Goal: Information Seeking & Learning: Learn about a topic

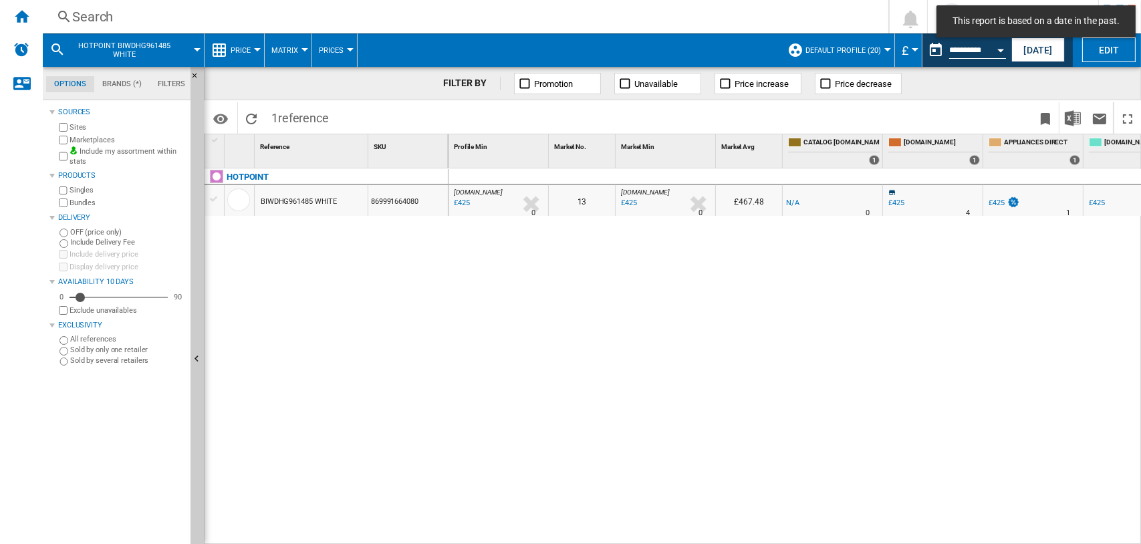
click at [76, 17] on div "Search" at bounding box center [462, 16] width 781 height 19
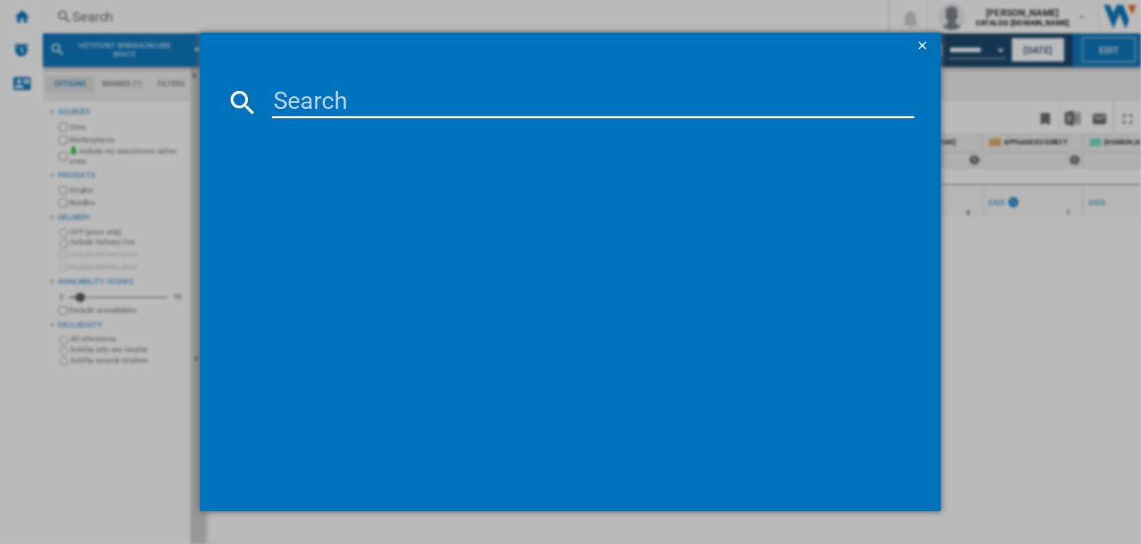
click at [305, 106] on input at bounding box center [593, 102] width 643 height 32
paste input "HTC18DO11A1"
click at [452, 106] on input "HTC18DO11A1" at bounding box center [593, 102] width 643 height 32
click at [405, 100] on input "HTC18DO11" at bounding box center [593, 102] width 643 height 32
click at [330, 104] on input "HTC18" at bounding box center [593, 102] width 643 height 32
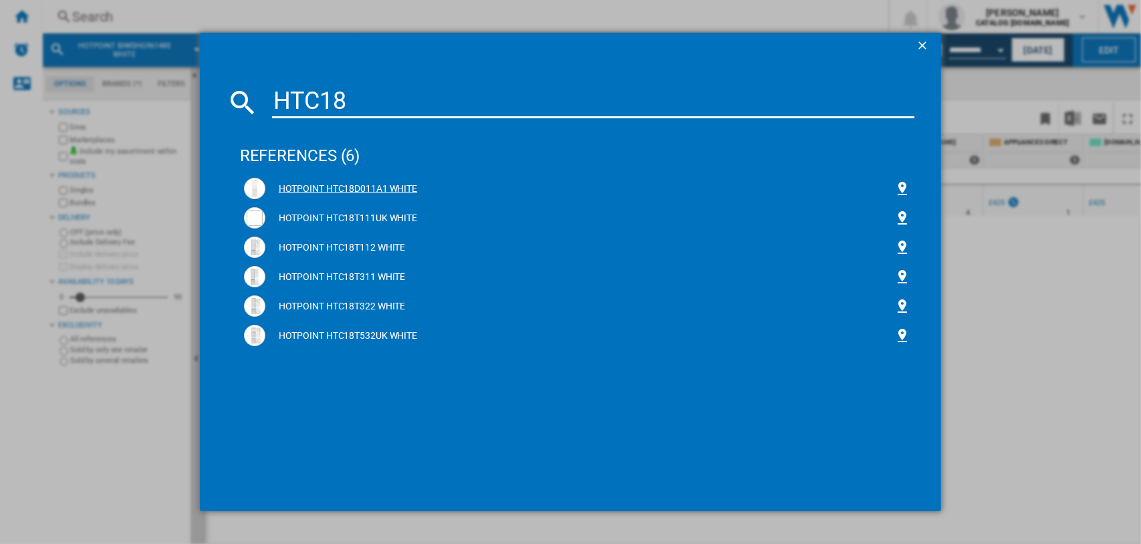
type input "HTC18"
click at [382, 183] on div "HOTPOINT HTC18D011A1 WHITE" at bounding box center [580, 188] width 630 height 13
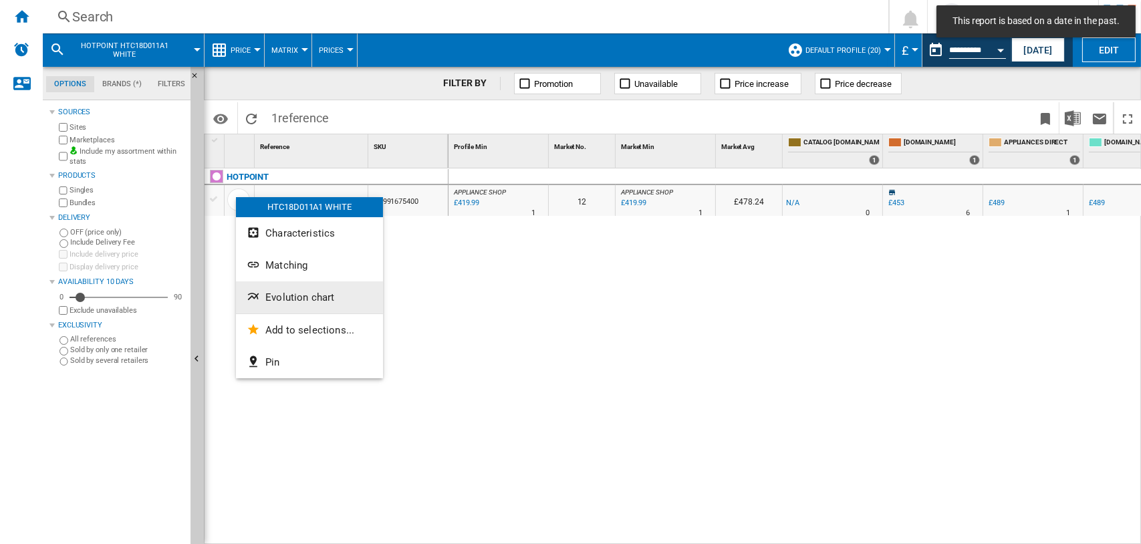
click at [287, 301] on span "Evolution chart" at bounding box center [299, 297] width 69 height 12
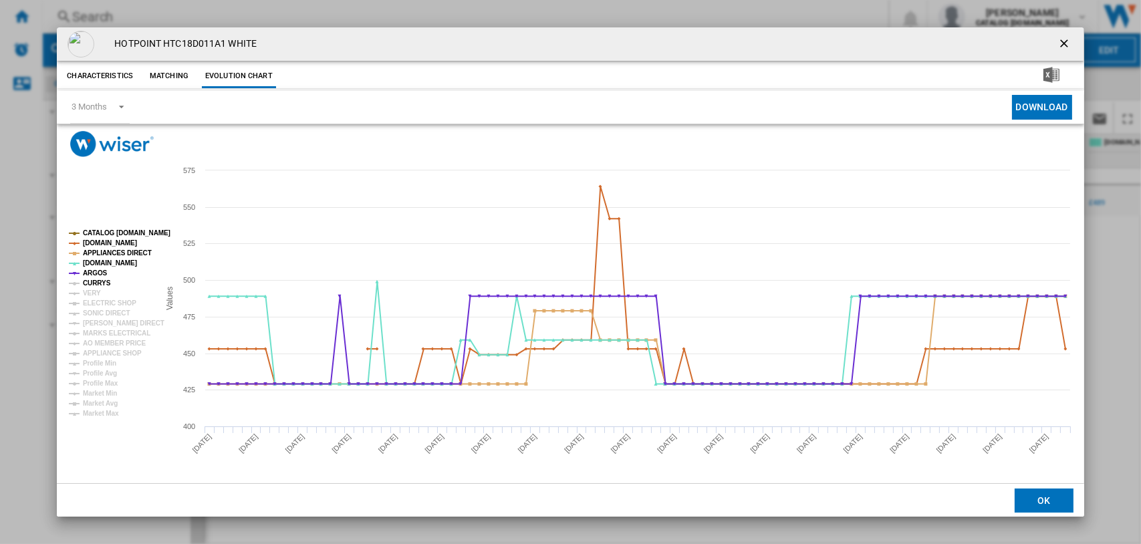
click at [90, 283] on tspan "CURRYS" at bounding box center [97, 282] width 28 height 7
click at [92, 292] on tspan "VERY" at bounding box center [92, 292] width 18 height 7
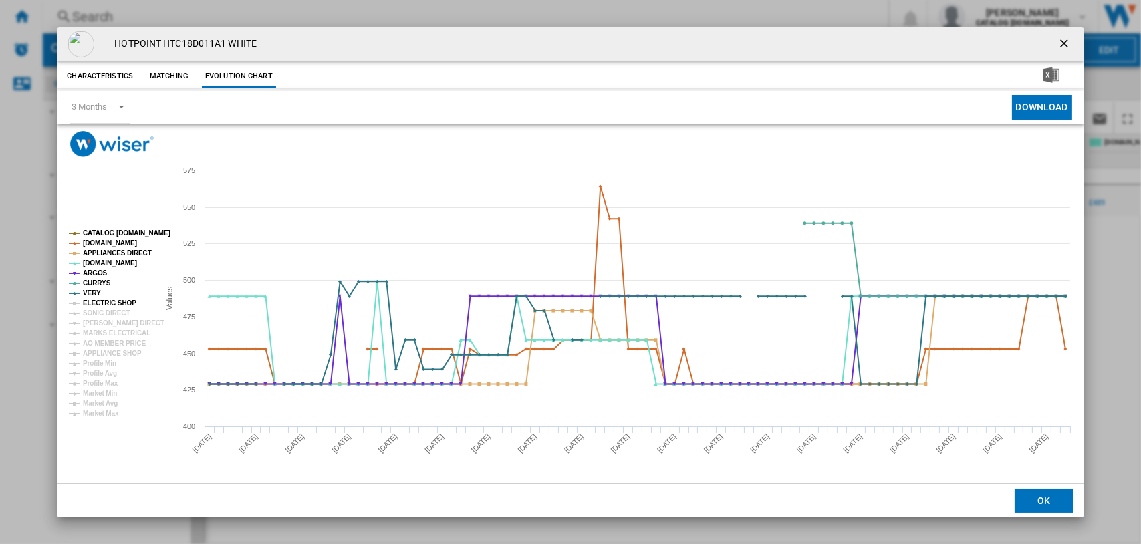
click at [92, 302] on tspan "ELECTRIC SHOP" at bounding box center [109, 302] width 53 height 7
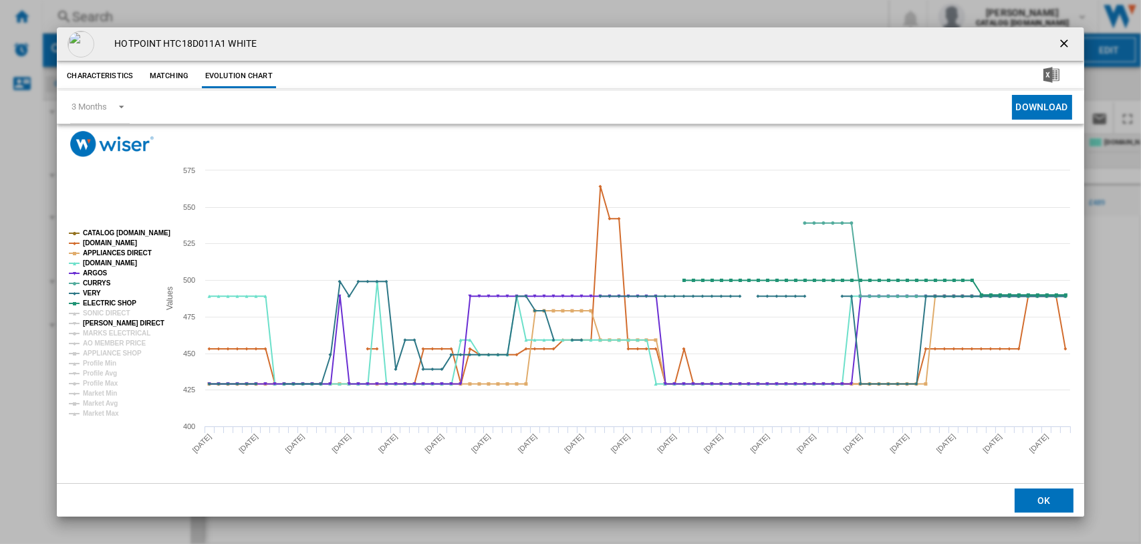
click at [96, 320] on tspan "[PERSON_NAME] DIRECT" at bounding box center [124, 322] width 82 height 7
click at [96, 329] on tspan "MARKS ELECTRICAL" at bounding box center [116, 332] width 67 height 7
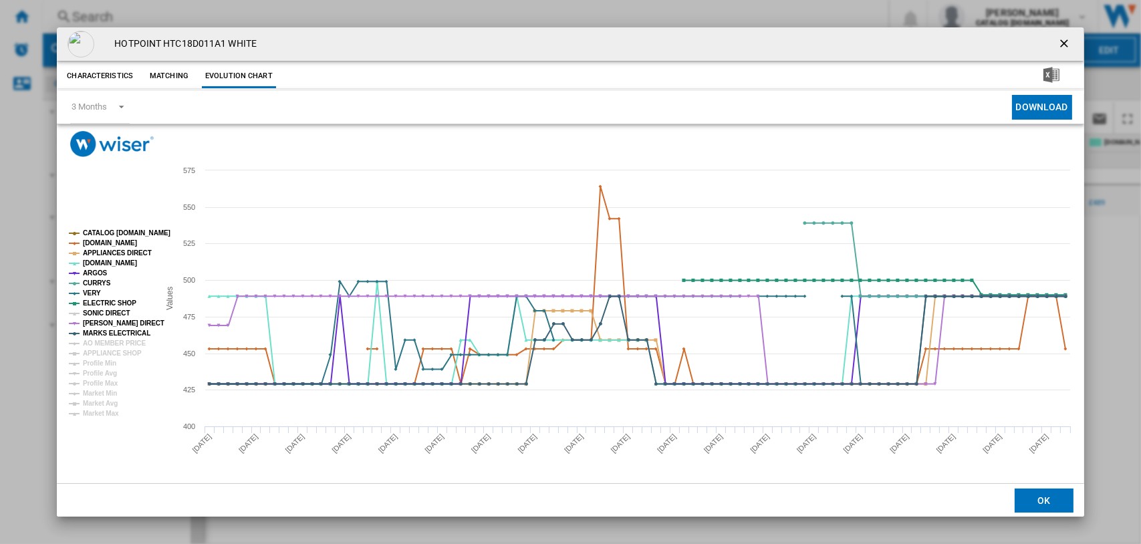
click at [97, 309] on tspan "SONIC DIRECT" at bounding box center [106, 312] width 47 height 7
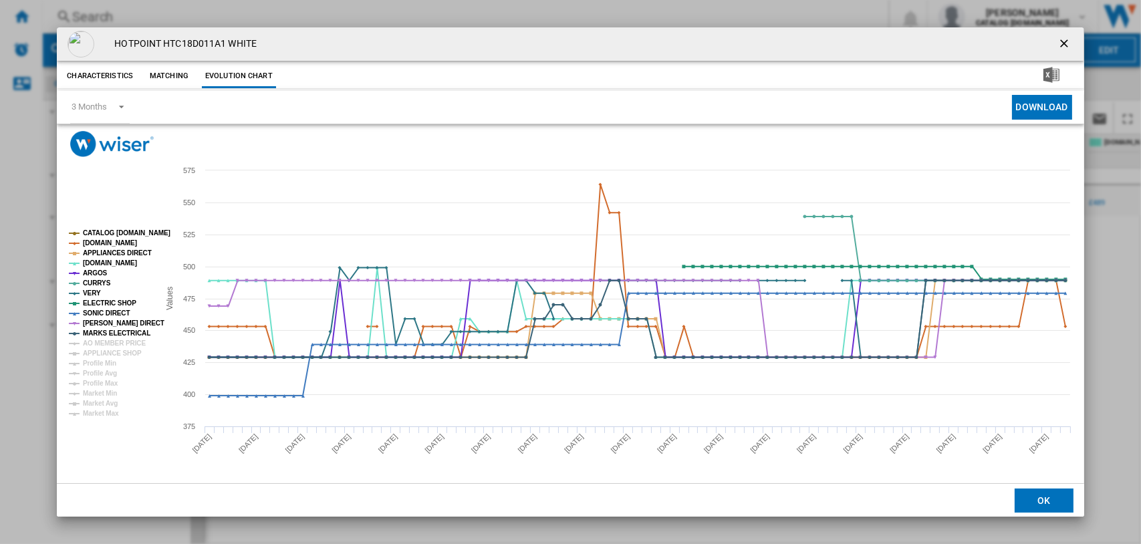
click at [1072, 38] on ng-md-icon "getI18NText('BUTTONS.CLOSE_DIALOG')" at bounding box center [1065, 45] width 16 height 16
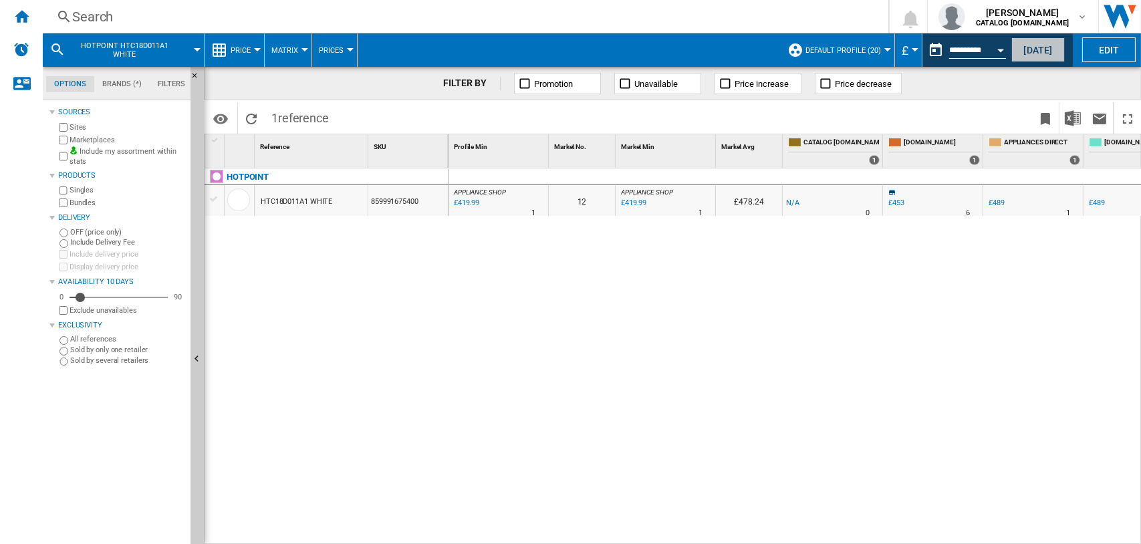
click at [1040, 46] on button "[DATE]" at bounding box center [1037, 49] width 53 height 25
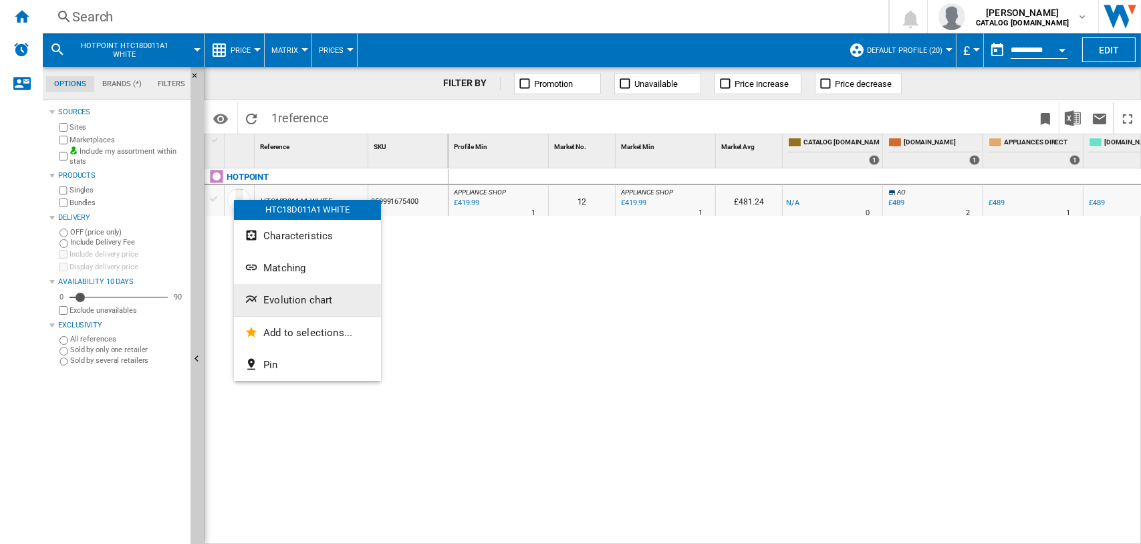
click at [289, 297] on span "Evolution chart" at bounding box center [297, 300] width 69 height 12
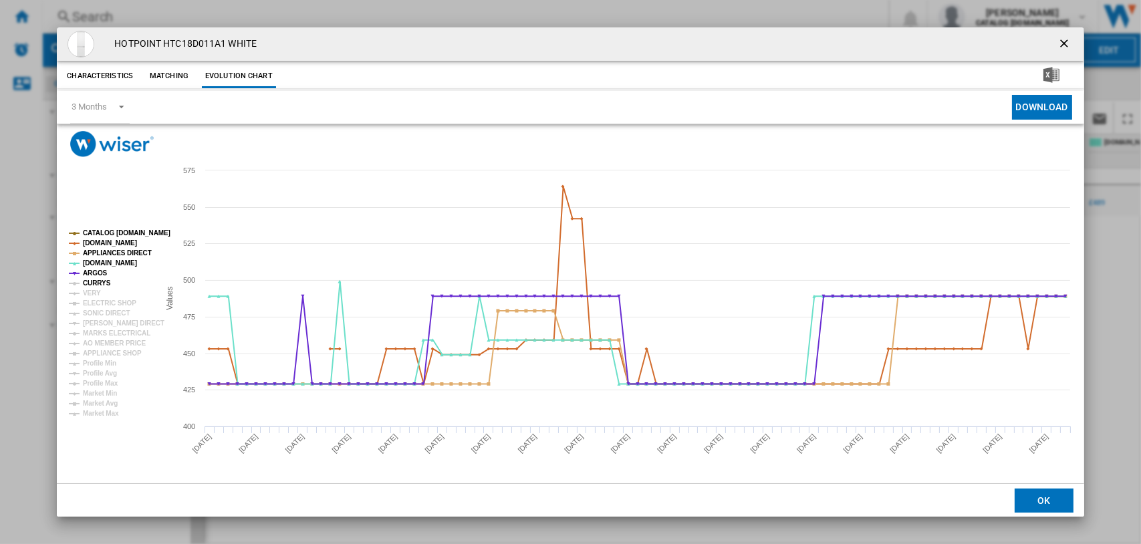
click at [100, 281] on tspan "CURRYS" at bounding box center [97, 282] width 28 height 7
click at [102, 229] on tspan "CATALOG [DOMAIN_NAME]" at bounding box center [127, 232] width 88 height 7
click at [107, 241] on tspan "[DOMAIN_NAME]" at bounding box center [110, 242] width 54 height 7
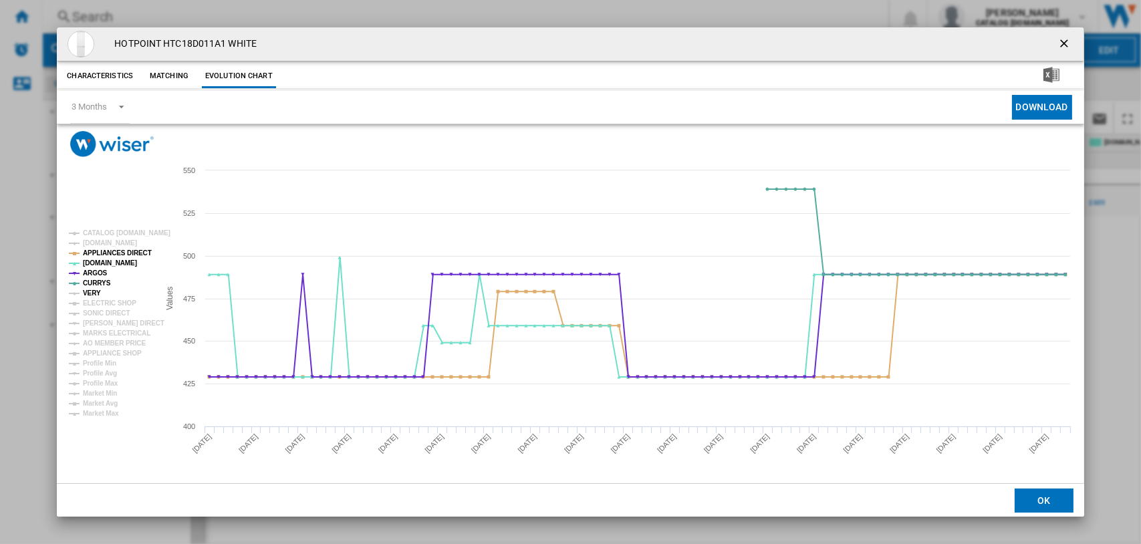
click at [92, 294] on tspan "VERY" at bounding box center [92, 292] width 18 height 7
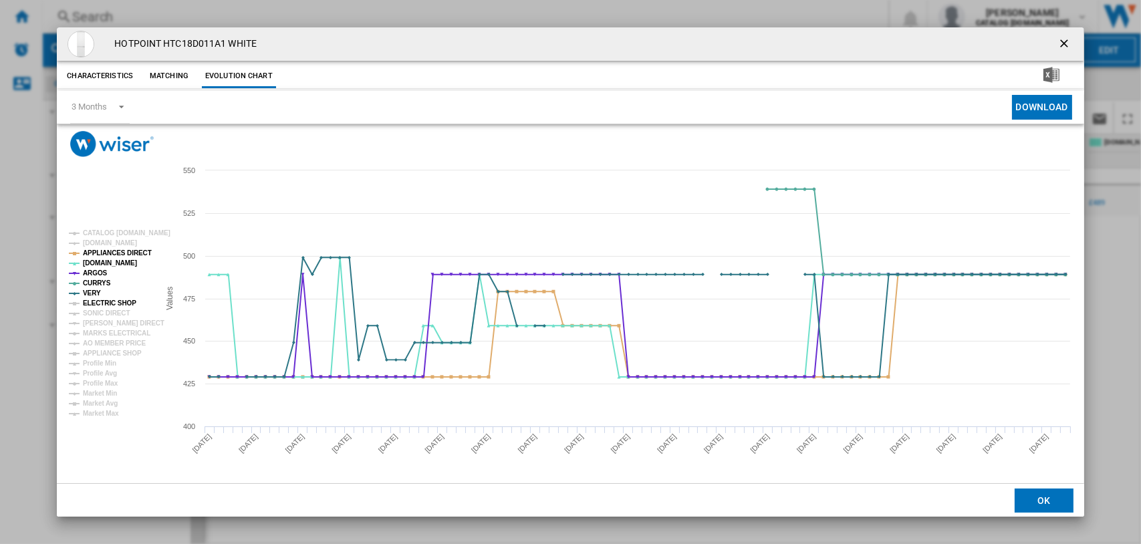
click at [92, 301] on tspan "ELECTRIC SHOP" at bounding box center [109, 302] width 53 height 7
click at [94, 309] on tspan "SONIC DIRECT" at bounding box center [106, 312] width 47 height 7
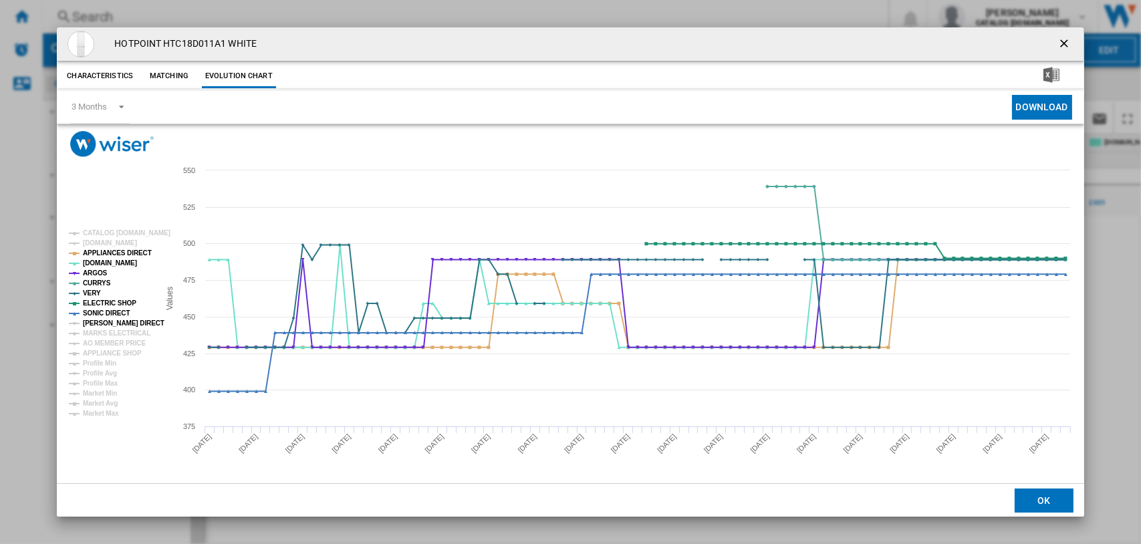
click at [96, 319] on tspan "[PERSON_NAME] DIRECT" at bounding box center [124, 322] width 82 height 7
click at [103, 335] on tspan "MARKS ELECTRICAL" at bounding box center [116, 332] width 67 height 7
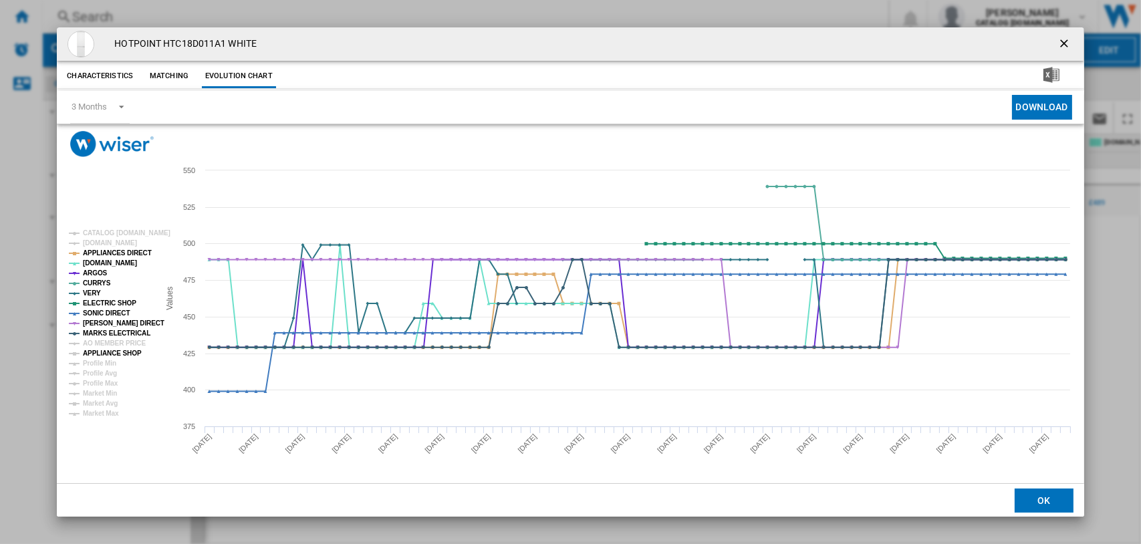
click at [106, 350] on tspan "APPLIANCE SHOP" at bounding box center [112, 352] width 59 height 7
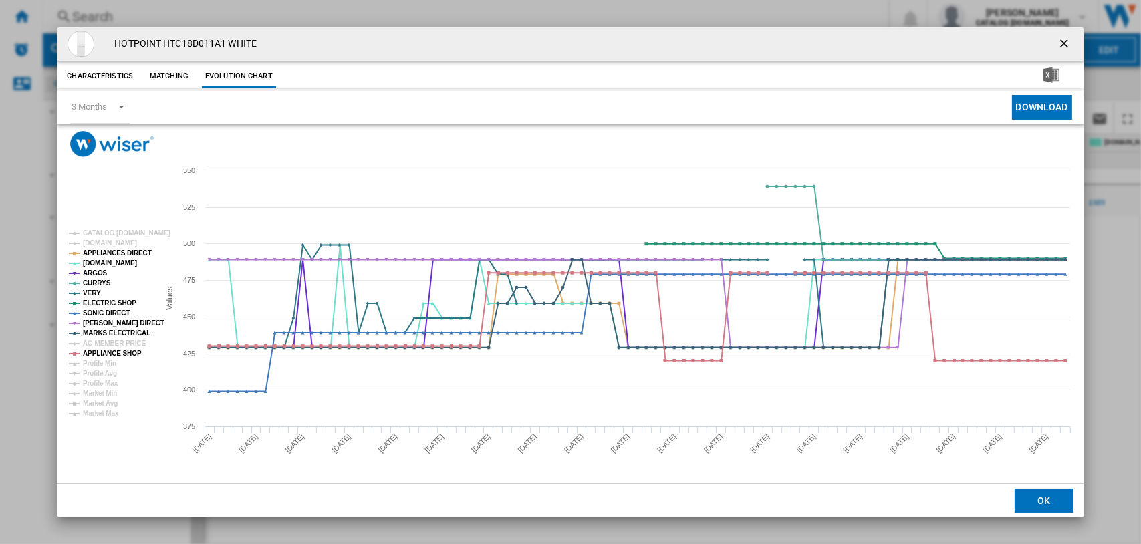
click at [1060, 41] on ng-md-icon "getI18NText('BUTTONS.CLOSE_DIALOG')" at bounding box center [1065, 45] width 16 height 16
